Goal: Contribute content: Contribute content

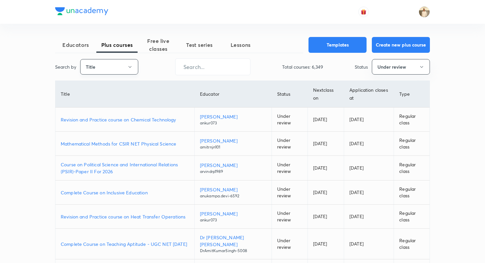
click at [105, 71] on button "Title" at bounding box center [109, 67] width 58 height 16
click at [103, 100] on span "Username" at bounding box center [109, 99] width 50 height 7
click at [194, 66] on input "text" at bounding box center [213, 66] width 75 height 17
paste input "unacademy-user-6MI2DYVOZW04"
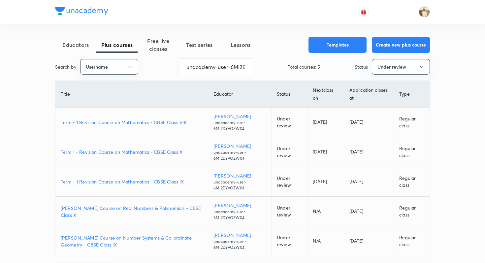
click at [163, 124] on p "Term - 1 Revision Course on Mathematics - CBSE Class VIII" at bounding box center [132, 122] width 142 height 7
click at [172, 153] on p "Term 1 - Revision Course on Mathematics - CBSE Class X" at bounding box center [132, 152] width 142 height 7
click at [160, 181] on p "Term - 1 Revision Course on Mathematics - CBSE Class IX" at bounding box center [132, 181] width 142 height 7
click at [213, 65] on input "unacademy-user-6MI2DYVOZW04" at bounding box center [216, 66] width 75 height 17
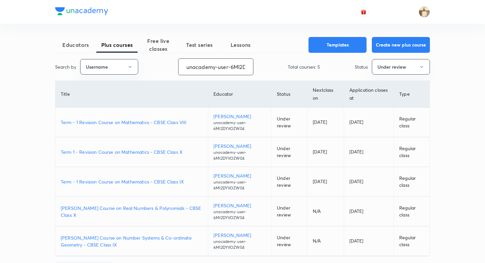
click at [213, 65] on input "unacademy-user-6MI2DYVOZW04" at bounding box center [216, 66] width 75 height 17
paste input "mandeepmalik97"
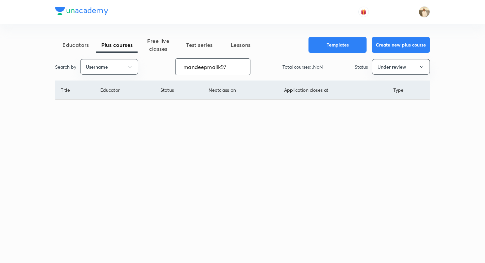
type input "mandeepmalik97"
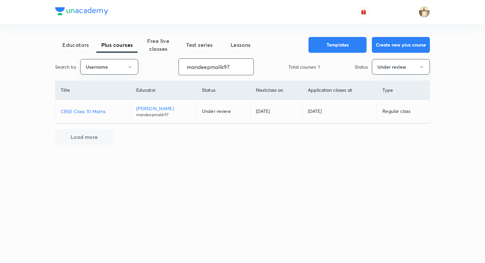
click at [175, 105] on p "Mandeep Kumar Malik" at bounding box center [163, 108] width 55 height 7
click at [90, 108] on p "CBSE Class 10 Maths" at bounding box center [93, 111] width 65 height 7
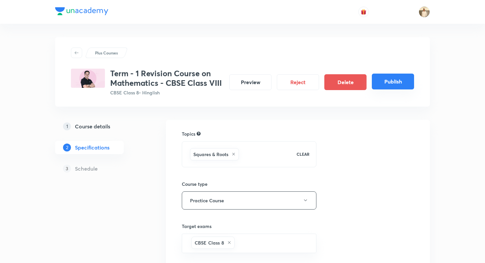
click at [386, 85] on button "Publish" at bounding box center [393, 82] width 42 height 16
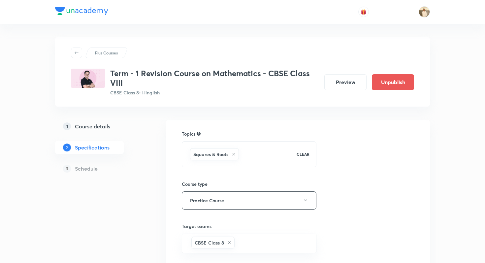
click at [213, 22] on div at bounding box center [242, 12] width 375 height 24
click at [62, 37] on div "Plus Courses Term - 1 Revision Course on Mathematics - CBSE Class VIII CBSE Cla…" at bounding box center [242, 72] width 375 height 70
click at [60, 39] on div "Plus Courses Term - 1 Revision Course on Mathematics - CBSE Class VIII CBSE Cla…" at bounding box center [242, 72] width 375 height 70
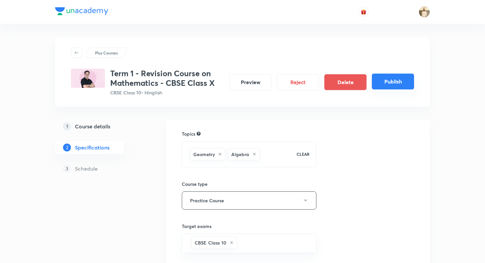
click at [383, 84] on button "Publish" at bounding box center [393, 82] width 42 height 16
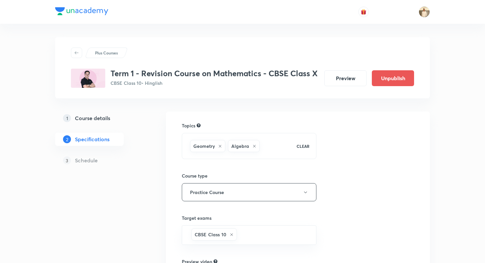
click at [34, 61] on div "Plus Courses Term 1 - Revision Course on Mathematics - CBSE Class X CBSE Class …" at bounding box center [242, 190] width 485 height 381
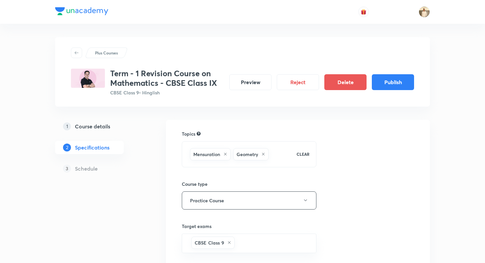
click at [351, 114] on div "Plus Courses Term - 1 Revision Course on Mathematics - CBSE Class IX CBSE Class…" at bounding box center [242, 207] width 375 height 341
click at [394, 85] on button "Publish" at bounding box center [393, 82] width 42 height 16
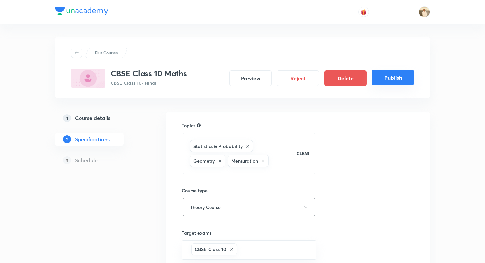
click at [408, 82] on button "Publish" at bounding box center [393, 78] width 42 height 16
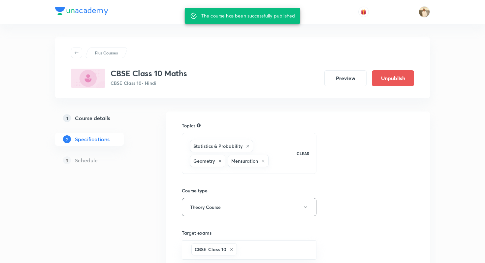
click at [2, 71] on div "Plus Courses CBSE Class 10 Maths CBSE Class 10 • Hindi Preview Unpublish 1 Cour…" at bounding box center [242, 198] width 485 height 396
